Goal: Information Seeking & Learning: Learn about a topic

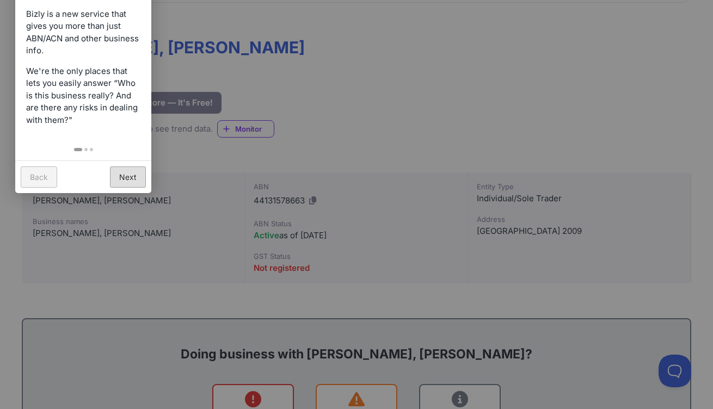
click at [127, 166] on link "Next" at bounding box center [128, 176] width 36 height 21
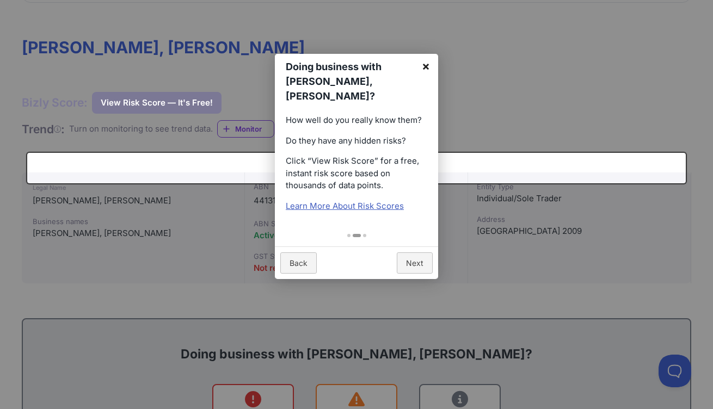
click at [425, 73] on link "×" at bounding box center [426, 66] width 24 height 24
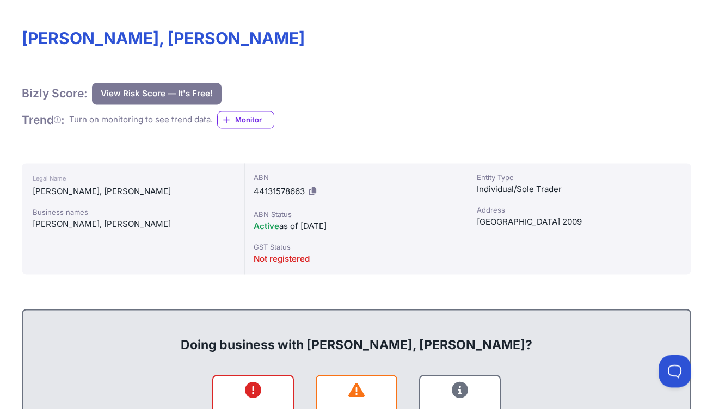
scroll to position [238, 0]
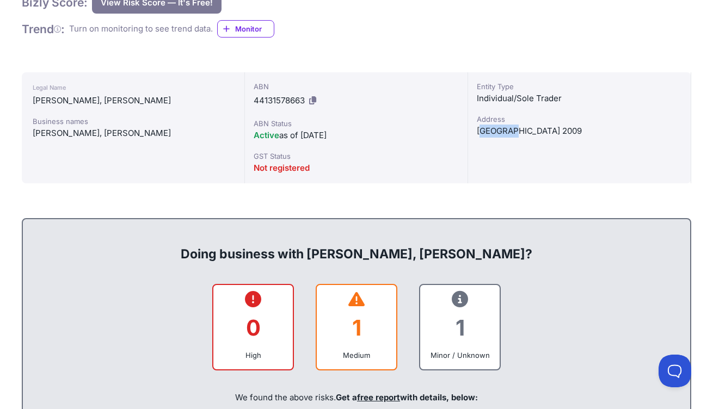
drag, startPoint x: 526, startPoint y: 225, endPoint x: 480, endPoint y: 226, distance: 45.2
click at [480, 138] on div "[GEOGRAPHIC_DATA] 2009" at bounding box center [579, 131] width 205 height 13
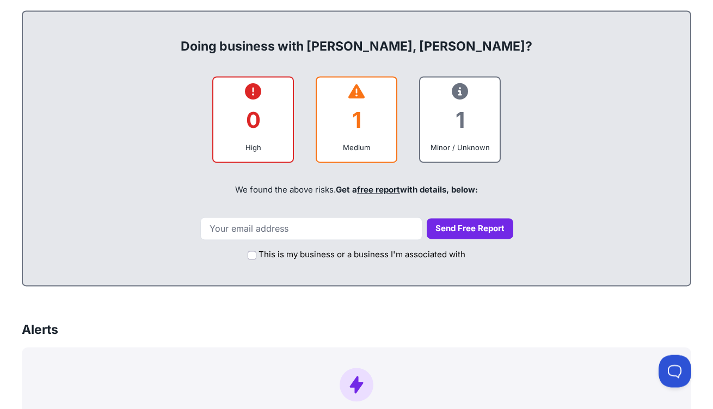
scroll to position [488, 0]
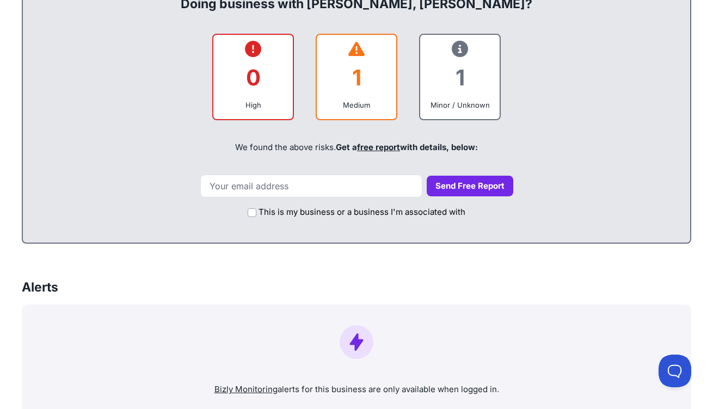
click at [356, 100] on div "1" at bounding box center [356, 77] width 62 height 44
click at [356, 50] on icon at bounding box center [356, 49] width 16 height 1
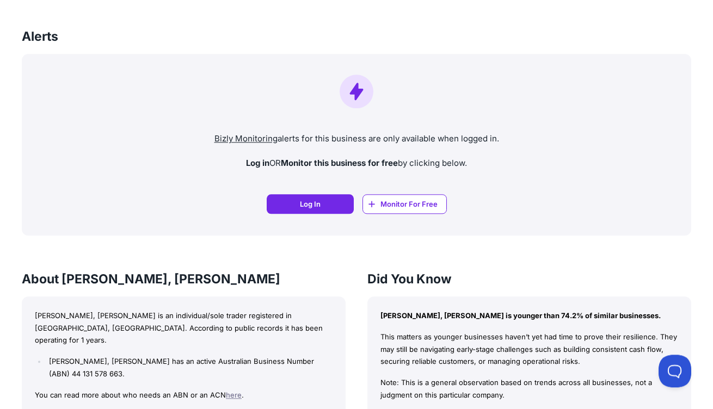
scroll to position [738, 0]
type input "thedonnafayebusiness@gmail.com"
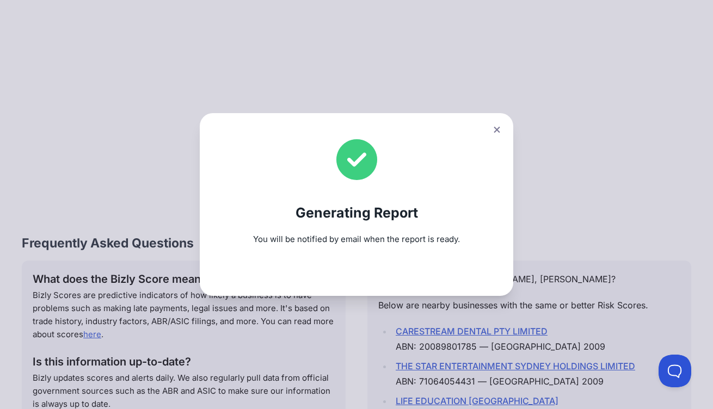
scroll to position [1261, 0]
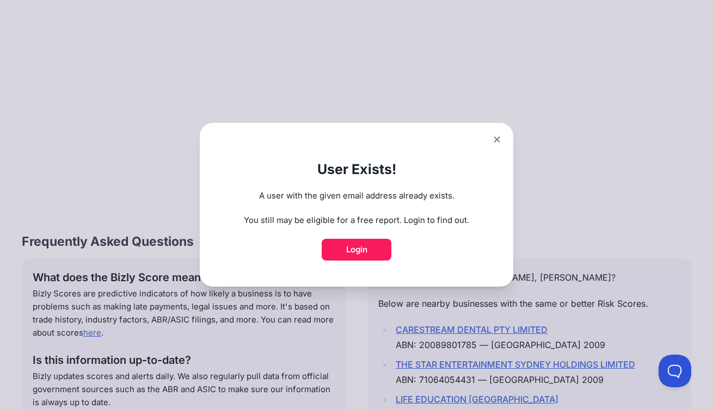
click at [500, 136] on icon at bounding box center [497, 139] width 7 height 7
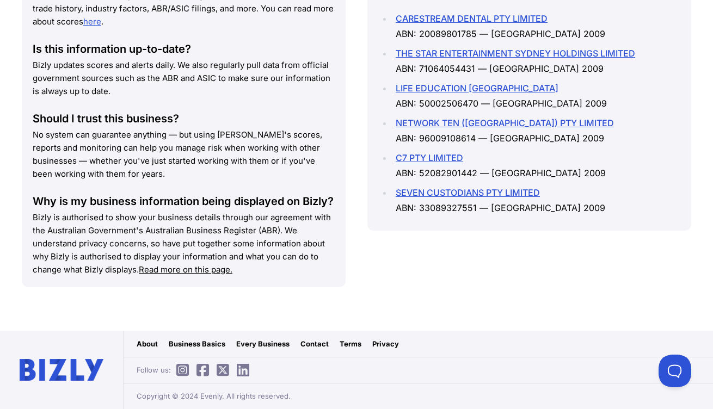
scroll to position [1712, 0]
click at [512, 24] on link "CARESTREAM DENTAL PTY LIMITED" at bounding box center [472, 18] width 152 height 11
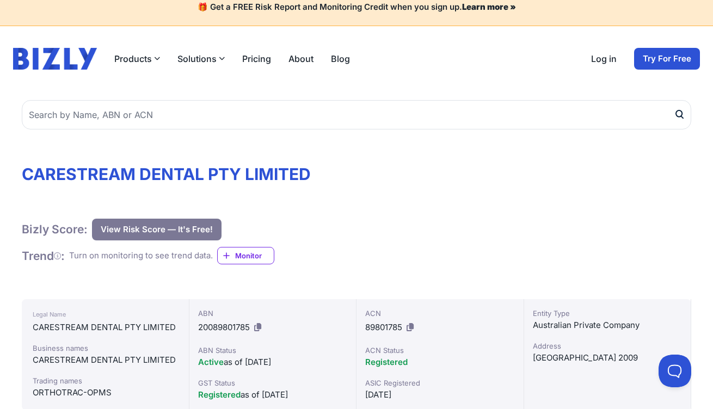
scroll to position [14, 0]
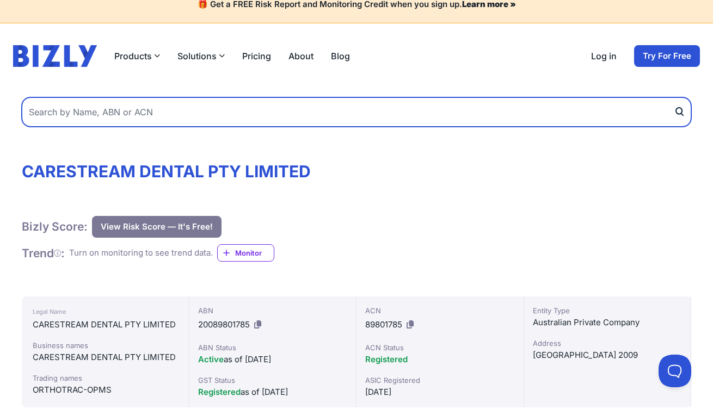
click at [265, 127] on input "text" at bounding box center [356, 111] width 669 height 29
type input "OPOC Solutions"
click at [674, 97] on button "submit" at bounding box center [682, 111] width 17 height 29
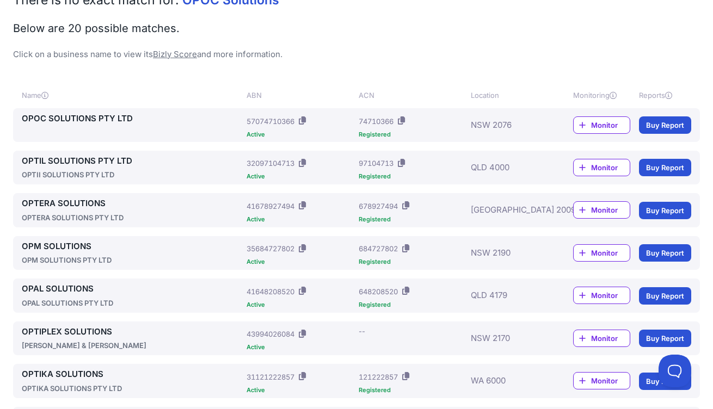
click at [113, 125] on link "OPOC SOLUTIONS PTY LTD" at bounding box center [132, 119] width 220 height 13
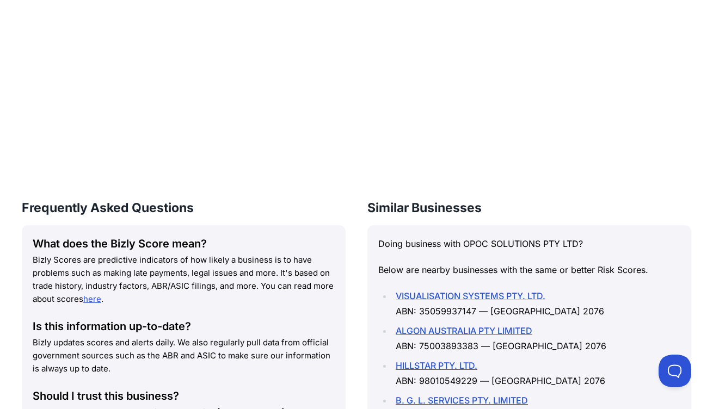
scroll to position [1355, 0]
